Goal: Complete application form

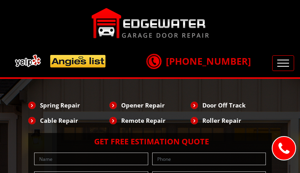
type input "xzfhXmLLviTiwL"
type input "2253997673"
type input "[EMAIL_ADDRESS][DOMAIN_NAME]"
type input "SLuQLRMzEOeJku"
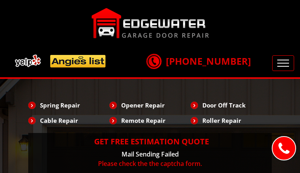
type input "biWIhBgHjKUC"
type input "6340626613"
type input "[EMAIL_ADDRESS][DOMAIN_NAME]"
type input "VfDmTCXkGNLDPGn"
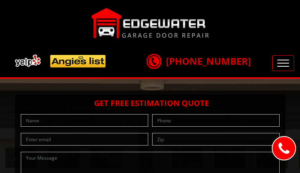
type input "jzwCiJtTNX"
type input "8481938344"
type input "[EMAIL_ADDRESS][DOMAIN_NAME]"
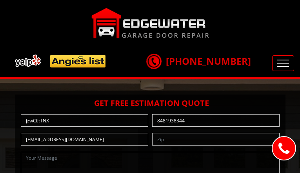
type input "oNhalXWOlXZI"
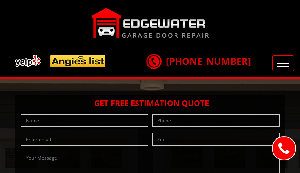
type input "NNEDgqAlKFzGcbkg"
type input "2593647512"
type input "[EMAIL_ADDRESS][DOMAIN_NAME]"
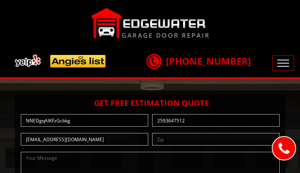
type input "crDaFJUdacxP"
